Goal: Transaction & Acquisition: Purchase product/service

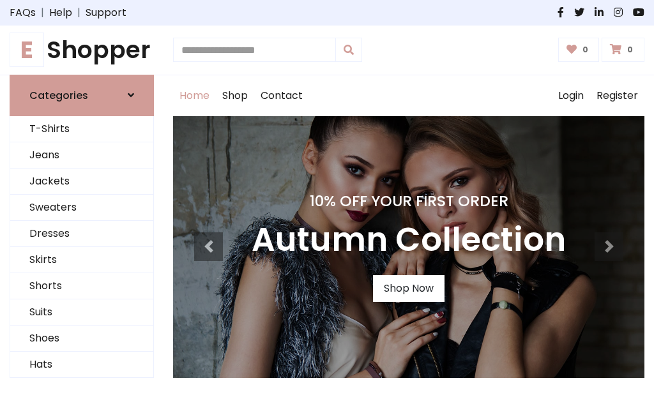
click at [327, 210] on h4 "10% Off Your First Order" at bounding box center [409, 201] width 314 height 18
click at [408, 288] on link "Shop Now" at bounding box center [409, 288] width 72 height 27
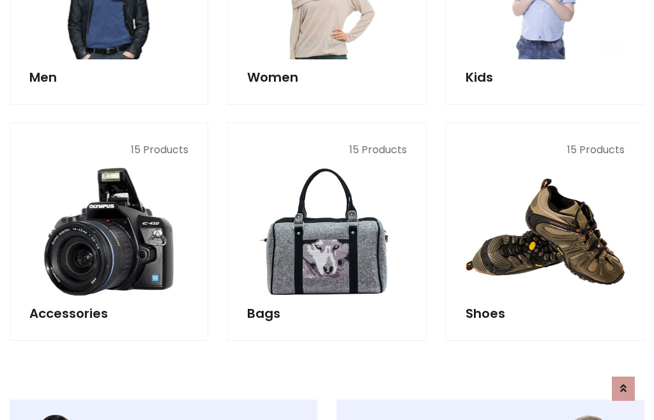
scroll to position [1274, 0]
